Goal: Task Accomplishment & Management: Complete application form

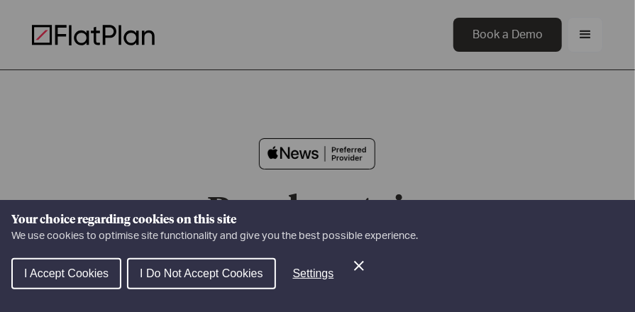
click at [58, 271] on span "I Accept Cookies" at bounding box center [66, 273] width 84 height 12
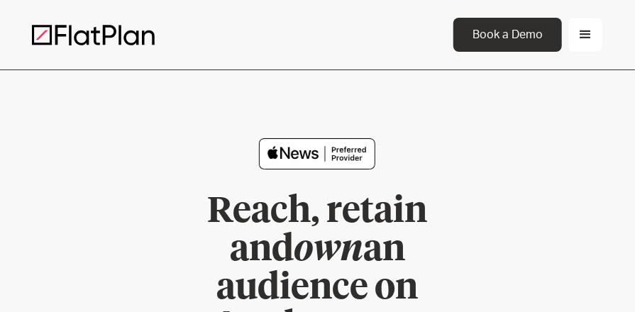
click at [585, 35] on div "menu" at bounding box center [585, 34] width 17 height 17
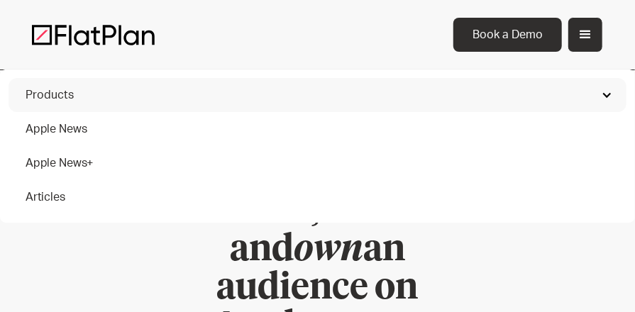
click at [51, 95] on div "Products" at bounding box center [50, 95] width 48 height 17
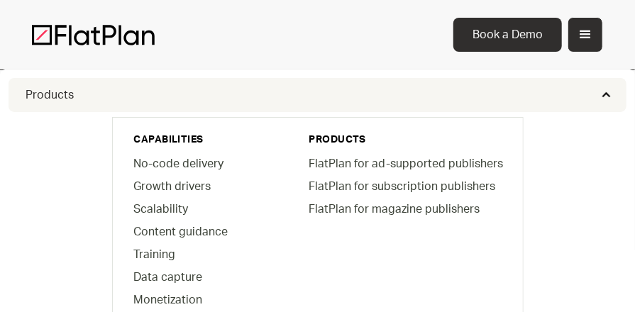
click at [585, 38] on div "menu" at bounding box center [585, 34] width 17 height 17
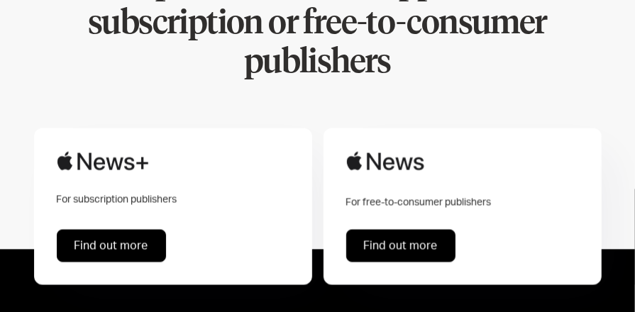
scroll to position [866, 0]
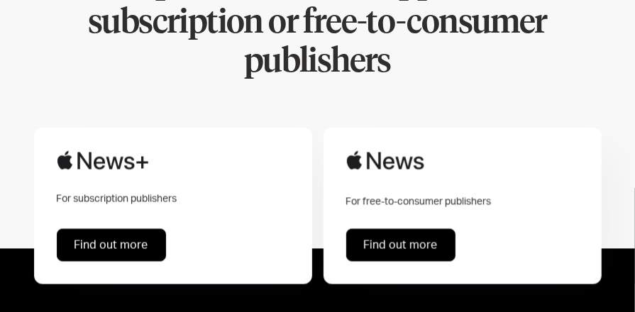
click at [365, 229] on link "Find out more" at bounding box center [400, 245] width 109 height 33
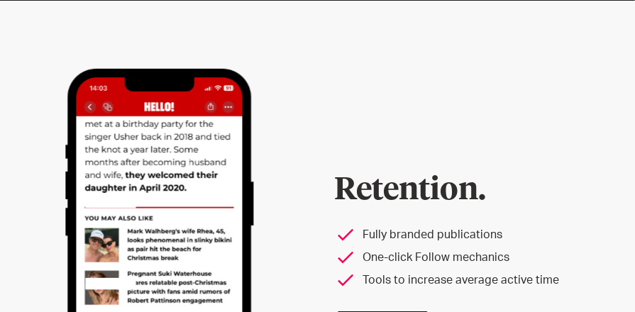
scroll to position [2258, 0]
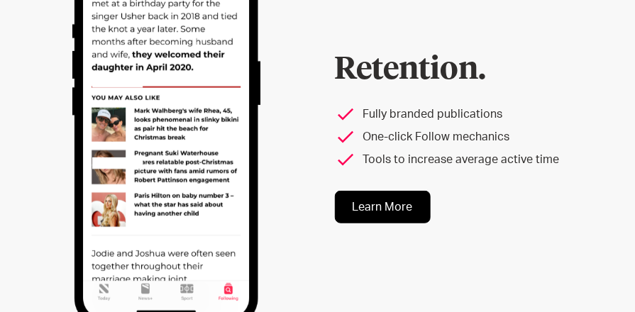
click at [383, 191] on link "Learn More" at bounding box center [383, 207] width 96 height 33
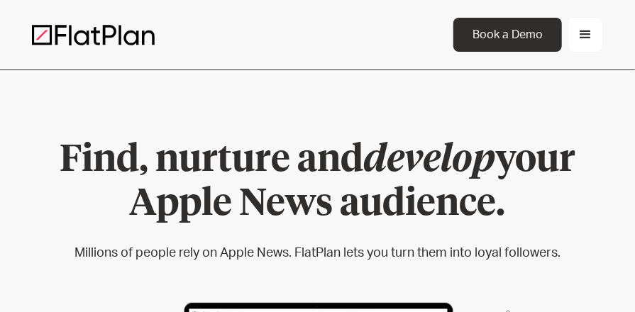
click at [582, 30] on div "menu" at bounding box center [585, 34] width 17 height 17
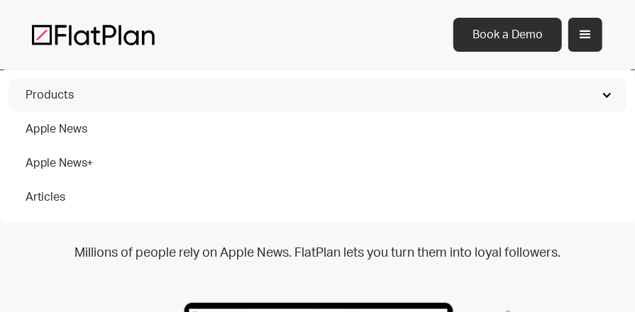
click at [61, 92] on div "Products" at bounding box center [50, 95] width 48 height 17
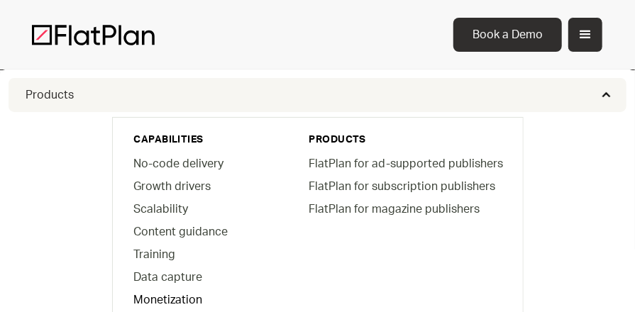
click at [165, 296] on link "Monetization" at bounding box center [203, 299] width 161 height 23
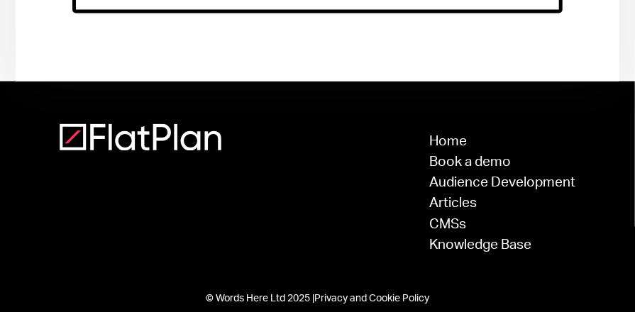
scroll to position [859, 0]
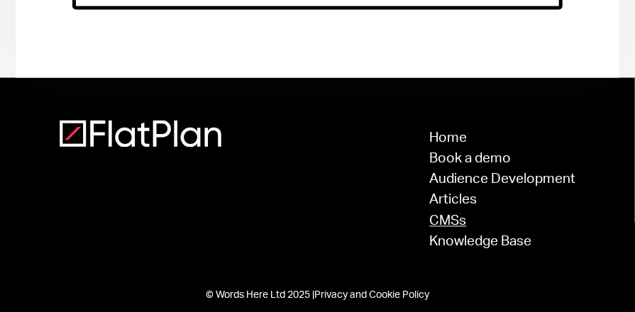
click at [451, 215] on link "CMSs" at bounding box center [503, 221] width 146 height 13
click at [453, 194] on link "Articles" at bounding box center [503, 200] width 146 height 13
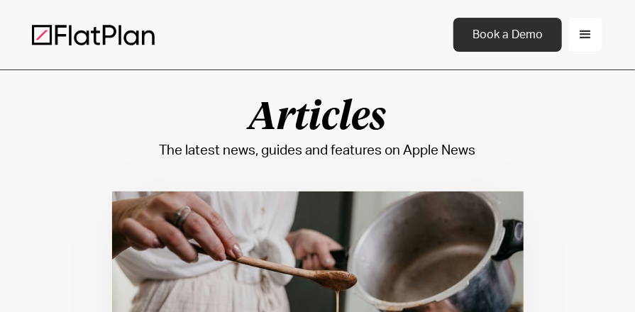
click at [584, 35] on div "menu" at bounding box center [585, 34] width 17 height 17
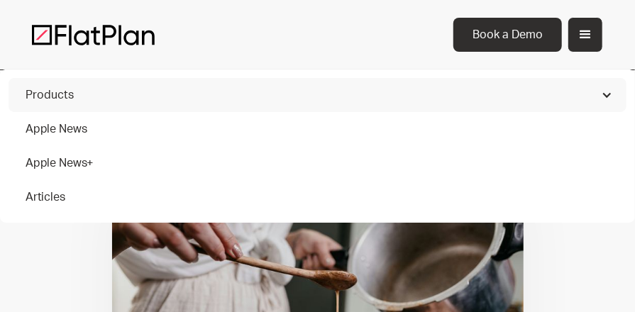
click at [584, 35] on div "menu" at bounding box center [585, 34] width 17 height 17
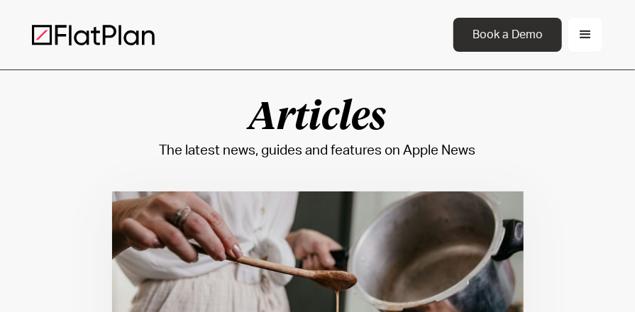
click at [584, 35] on div "menu" at bounding box center [585, 34] width 17 height 17
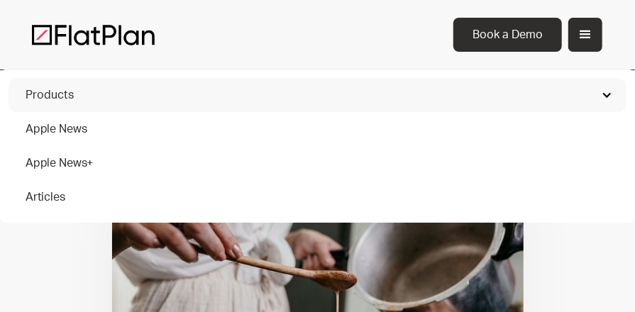
click at [61, 91] on div "Products" at bounding box center [50, 95] width 48 height 17
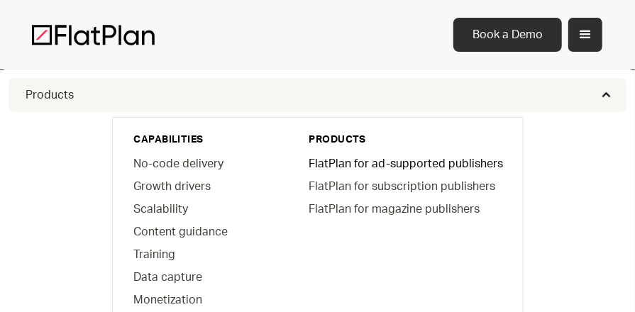
click at [367, 163] on link "FlatPlan for ad-supported publishers" at bounding box center [405, 163] width 215 height 23
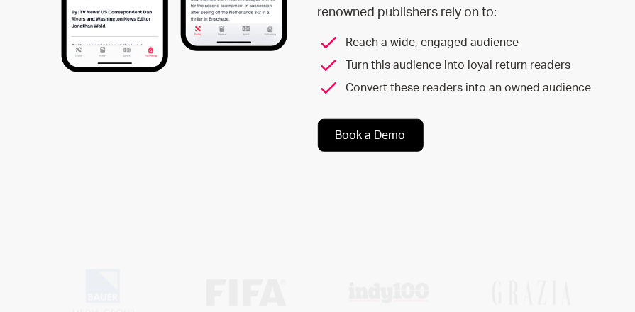
scroll to position [367, 0]
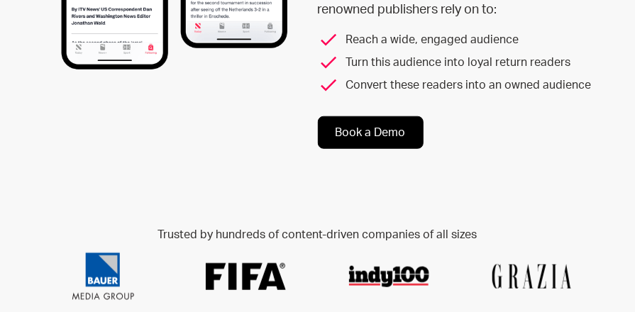
click at [355, 143] on link "Book a Demo" at bounding box center [371, 132] width 106 height 33
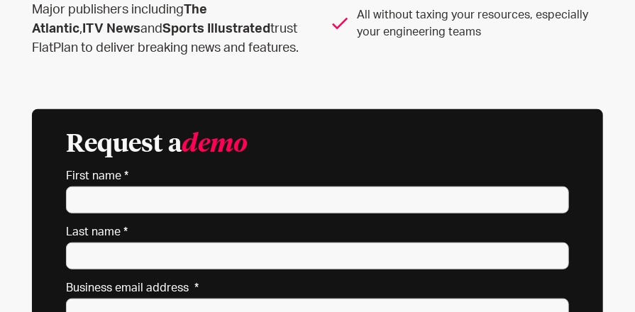
scroll to position [307, 0]
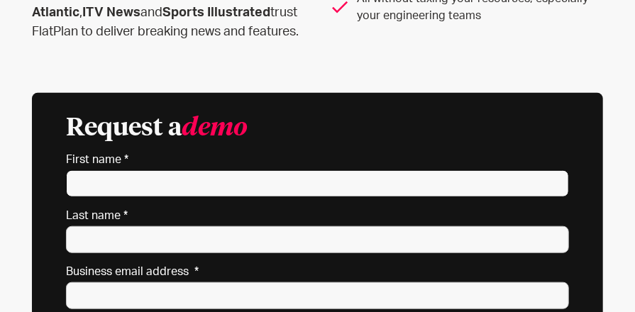
click at [198, 184] on input "First name *" at bounding box center [318, 183] width 504 height 27
type input "gerold"
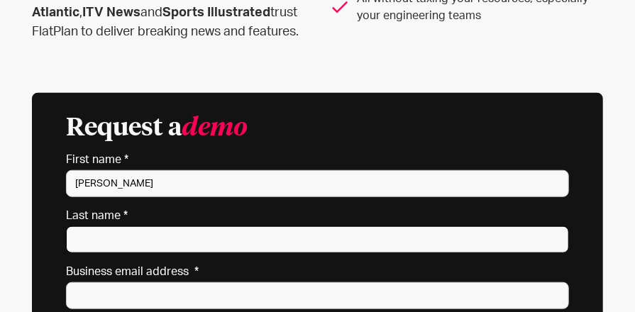
click at [136, 240] on input "Last name *" at bounding box center [318, 239] width 504 height 27
type input "smith"
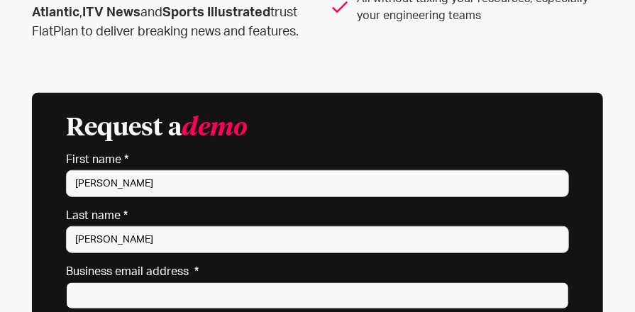
click at [106, 288] on input "Business email address *" at bounding box center [318, 295] width 504 height 27
type input "gerold@urbancitypodcast.com"
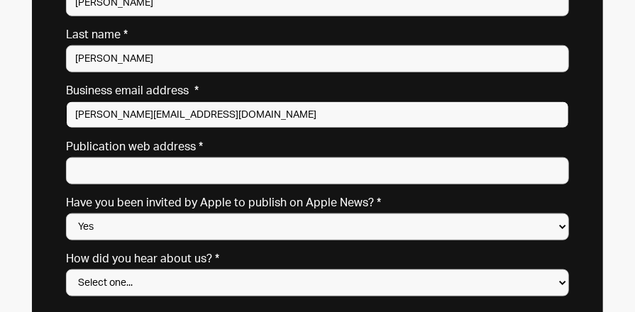
scroll to position [521, 0]
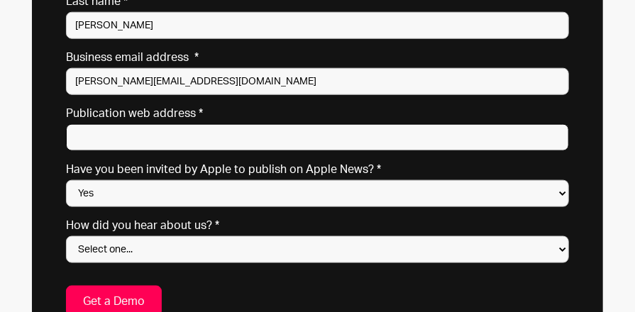
click at [119, 132] on input "Publication web address *" at bounding box center [318, 137] width 504 height 27
type input "urbancitypodcast.com"
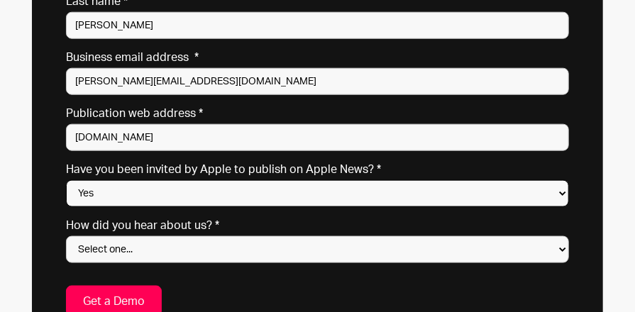
click at [565, 189] on select "Yes No Not sure" at bounding box center [318, 193] width 504 height 27
select select "No"
click at [66, 180] on select "Yes No Not sure" at bounding box center [318, 193] width 504 height 27
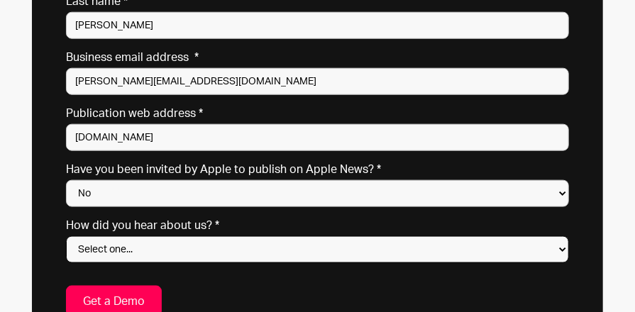
click at [147, 244] on select "Select one... Search engine (Google, DuckDuckGo etc) Apple website Google Ad Li…" at bounding box center [318, 249] width 504 height 27
select select "Search engine"
click at [66, 236] on select "Select one... Search engine (Google, DuckDuckGo etc) Apple website Google Ad Li…" at bounding box center [318, 249] width 504 height 27
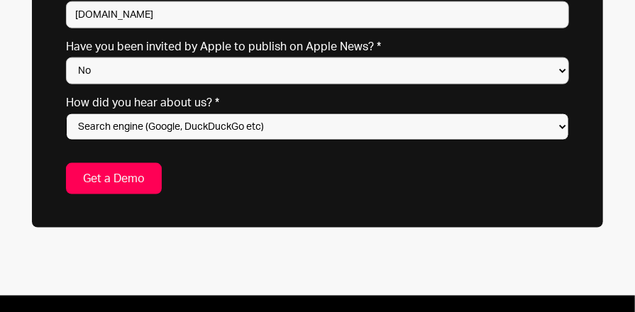
scroll to position [651, 0]
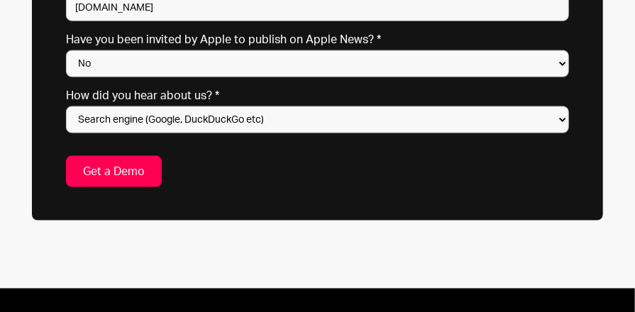
click at [111, 176] on input "Get a Demo" at bounding box center [114, 171] width 96 height 31
type input "Please wait..."
